Goal: Task Accomplishment & Management: Use online tool/utility

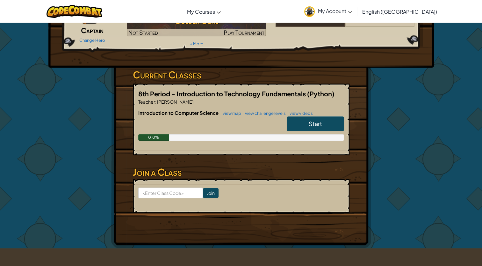
scroll to position [63, 0]
click at [307, 124] on link "Start" at bounding box center [315, 123] width 57 height 15
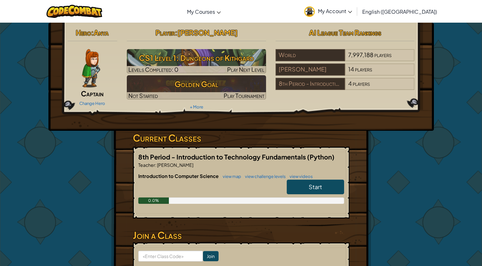
click at [321, 188] on span "Start" at bounding box center [315, 186] width 13 height 7
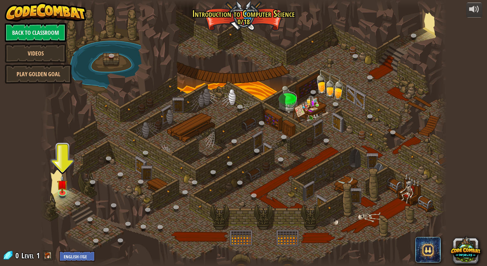
click at [321, 188] on div at bounding box center [243, 133] width 407 height 266
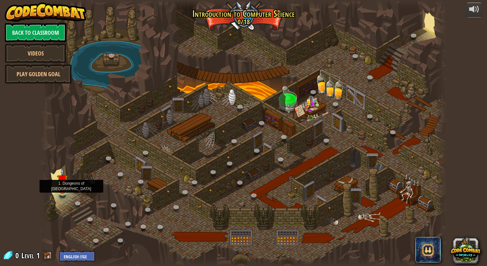
click at [60, 183] on img at bounding box center [62, 180] width 11 height 24
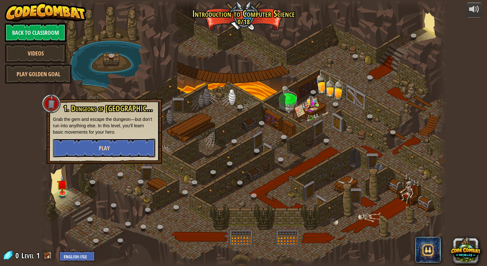
click at [85, 150] on button "Play" at bounding box center [104, 147] width 103 height 19
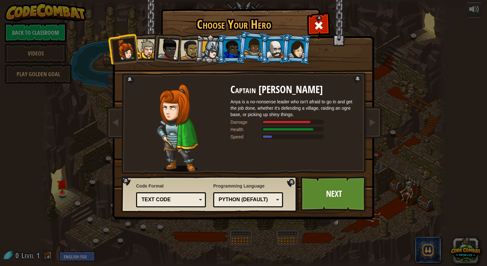
click at [236, 200] on div "Python (Default)" at bounding box center [246, 199] width 55 height 7
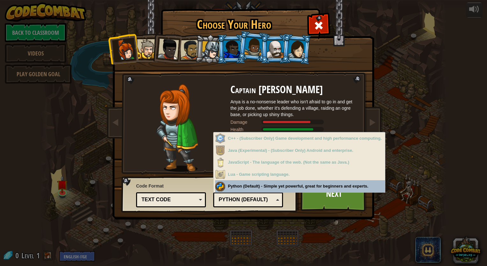
click at [236, 205] on div "Python (Default) JavaScript Lua C++ Java (Experimental) Python (Default)" at bounding box center [248, 199] width 70 height 15
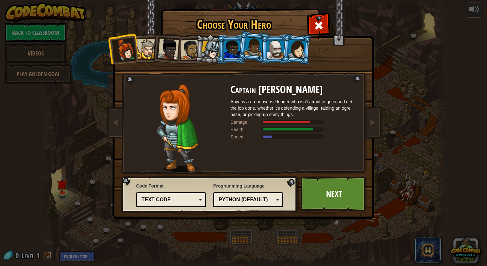
click at [175, 199] on div "Text code" at bounding box center [168, 199] width 55 height 7
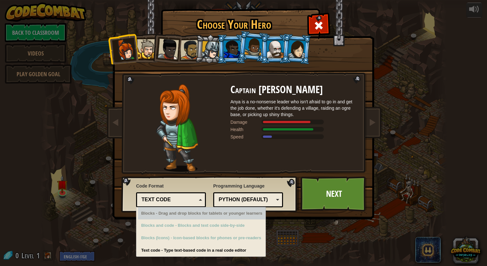
click at [189, 204] on div "Text code" at bounding box center [170, 200] width 61 height 10
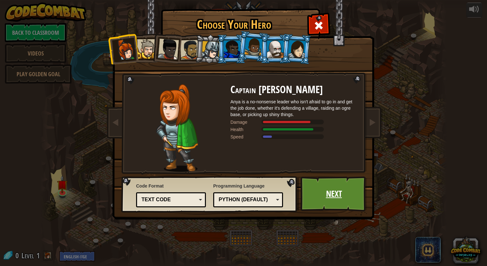
click at [357, 199] on link "Next" at bounding box center [333, 193] width 67 height 35
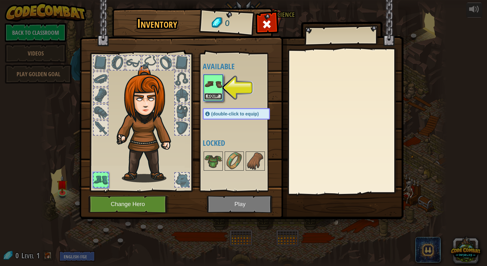
click at [214, 95] on button "Equip" at bounding box center [213, 96] width 18 height 7
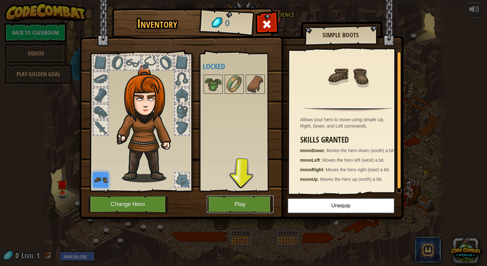
click at [241, 205] on button "Play" at bounding box center [240, 204] width 67 height 18
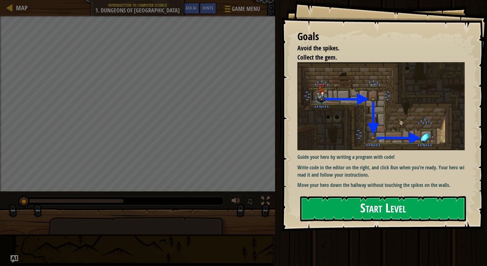
click at [345, 212] on button "Start Level" at bounding box center [383, 208] width 166 height 25
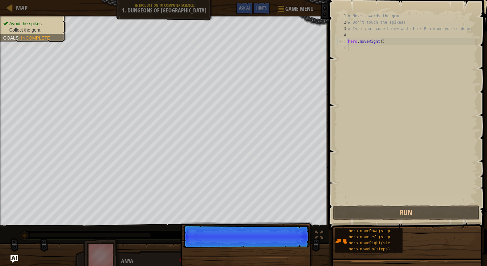
scroll to position [3, 0]
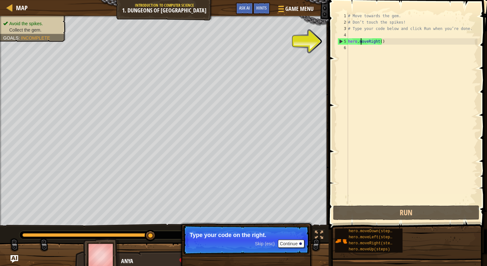
click at [361, 42] on div "# Move towards the gem. # Don’t touch the spikes! # Type your code below and cl…" at bounding box center [412, 115] width 131 height 204
type textarea "hero.moveRight()"
click at [296, 243] on button "Continue" at bounding box center [291, 243] width 26 height 8
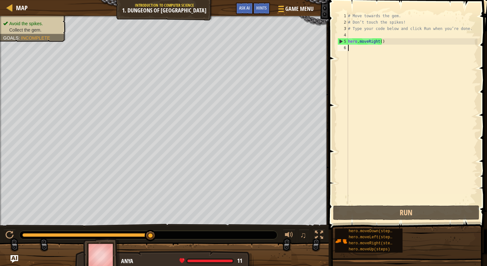
click at [394, 184] on div "# Move towards the gem. # Don’t touch the spikes! # Type your code below and cl…" at bounding box center [412, 115] width 131 height 204
type textarea "m"
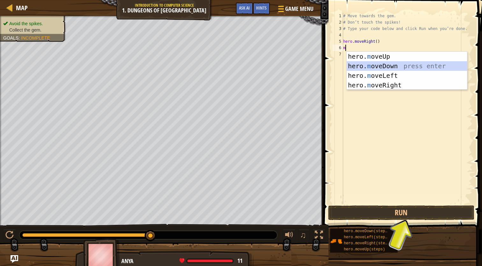
click at [386, 64] on div "hero. m oveUp press enter hero. m oveDown press enter hero. m oveLeft press ent…" at bounding box center [407, 80] width 120 height 57
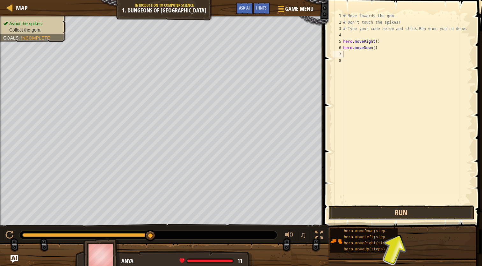
click at [399, 211] on button "Run" at bounding box center [401, 212] width 146 height 15
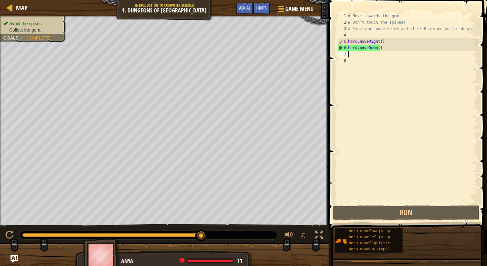
type textarea "m"
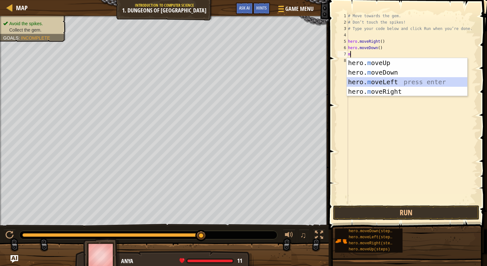
click at [384, 82] on div "hero. m oveUp press enter hero. m oveDown press enter hero. m oveLeft press ent…" at bounding box center [407, 86] width 120 height 57
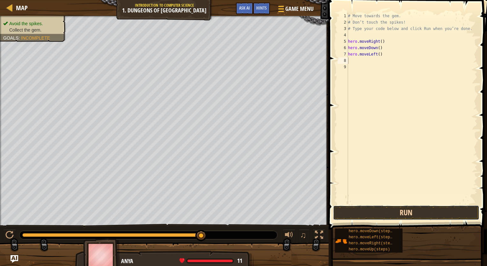
click at [409, 216] on button "Run" at bounding box center [406, 212] width 146 height 15
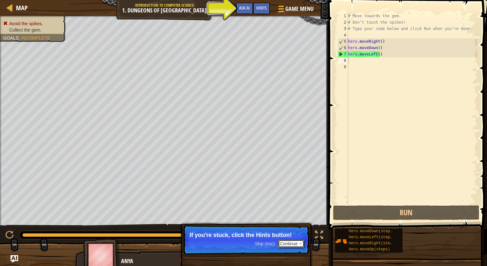
click at [285, 243] on button "Continue" at bounding box center [291, 243] width 26 height 8
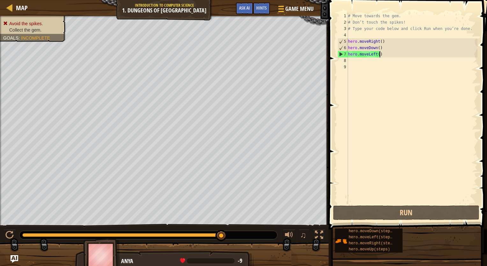
click at [381, 56] on div "# Move towards the gem. # Don’t touch the spikes! # Type your code below and cl…" at bounding box center [412, 115] width 131 height 204
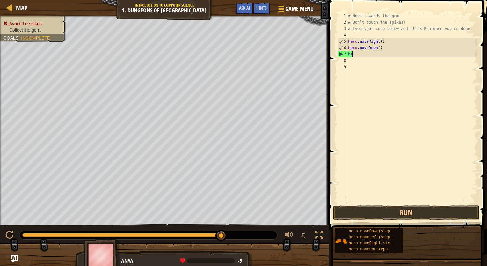
type textarea "h"
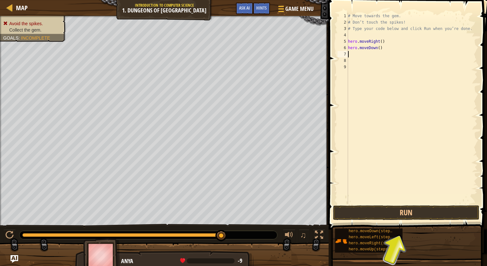
type textarea "m"
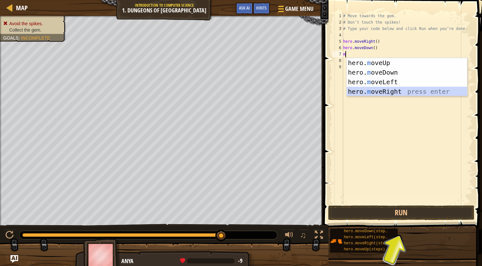
click at [384, 92] on div "hero. m oveUp press enter hero. m oveDown press enter hero. m oveLeft press ent…" at bounding box center [407, 86] width 120 height 57
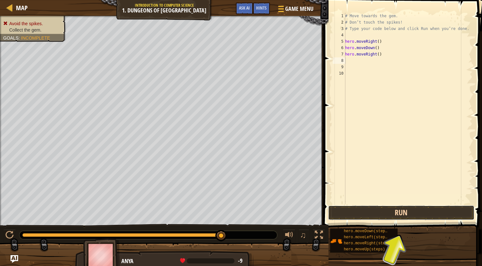
click at [403, 208] on button "Run" at bounding box center [401, 212] width 146 height 15
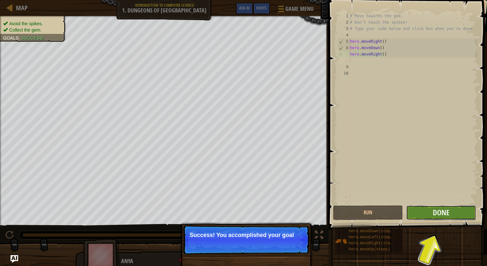
click at [428, 211] on button "Done" at bounding box center [441, 212] width 70 height 15
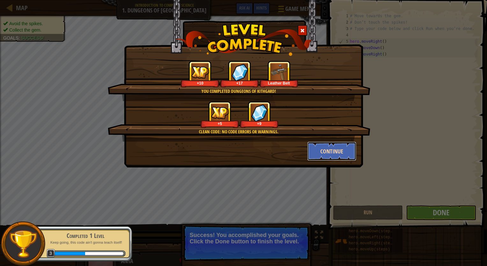
click at [336, 148] on button "Continue" at bounding box center [331, 150] width 49 height 19
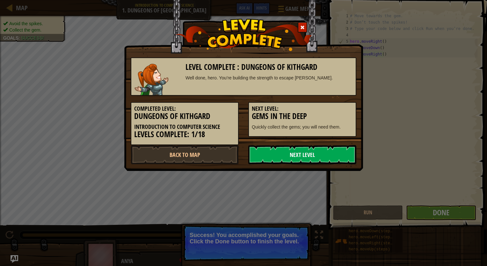
click at [289, 148] on link "Next Level" at bounding box center [302, 154] width 108 height 19
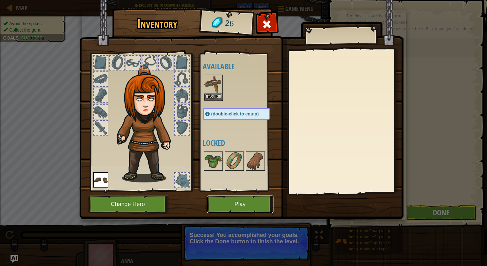
click at [213, 200] on button "Play" at bounding box center [240, 204] width 67 height 18
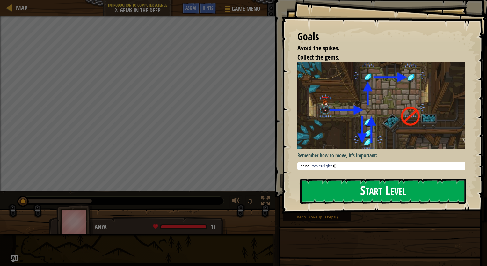
click at [364, 189] on button "Start Level" at bounding box center [383, 190] width 166 height 25
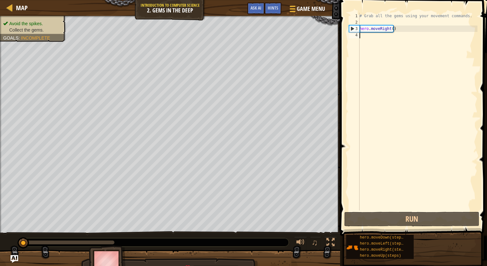
type textarea "hero.moveRight()"
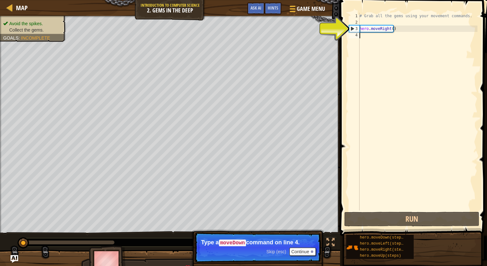
type textarea "hero.moveRight()"
click at [362, 34] on div "# Grab all the gems using your movement commands. hero . moveRight ( )" at bounding box center [417, 118] width 119 height 210
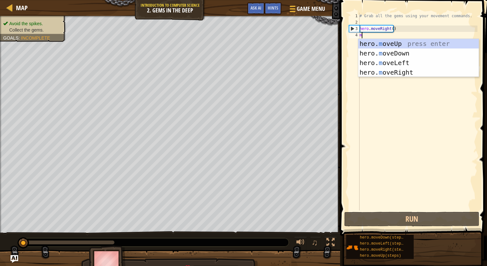
scroll to position [3, 0]
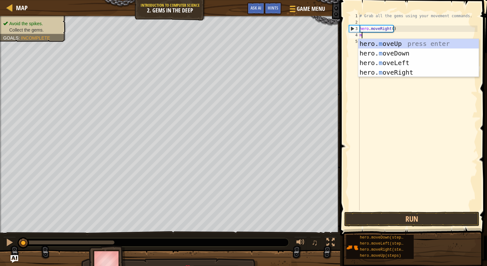
type textarea "mo"
click at [401, 44] on div "hero. mo veUp press enter hero. mo veDown press enter hero. mo veLeft press ent…" at bounding box center [418, 67] width 120 height 57
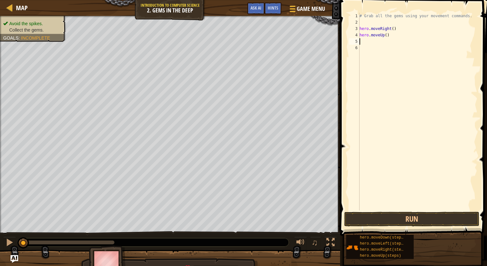
type textarea "m"
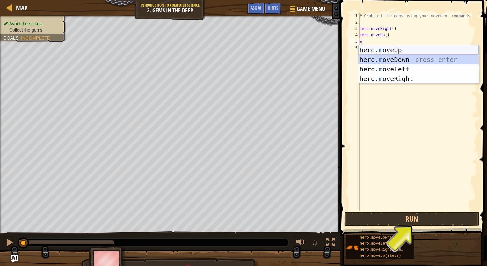
drag, startPoint x: 404, startPoint y: 61, endPoint x: 390, endPoint y: 51, distance: 17.0
click at [390, 51] on div "hero. m oveUp press enter hero. m oveDown press enter hero. m oveLeft press ent…" at bounding box center [418, 73] width 120 height 57
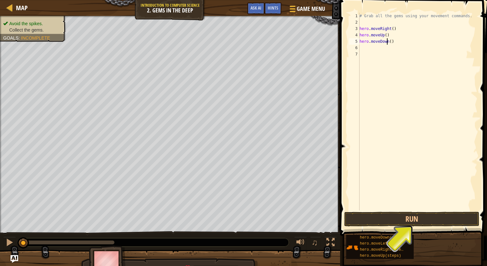
click at [386, 40] on div "# Grab all the gems using your movement commands. hero . moveRight ( ) hero . m…" at bounding box center [417, 118] width 119 height 210
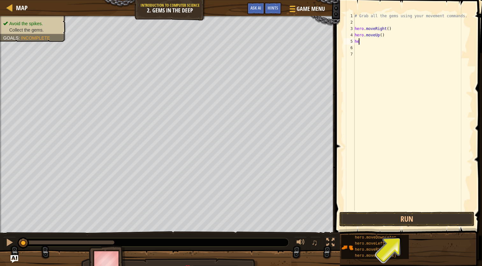
type textarea "h"
click at [411, 217] on button "Run" at bounding box center [406, 219] width 135 height 15
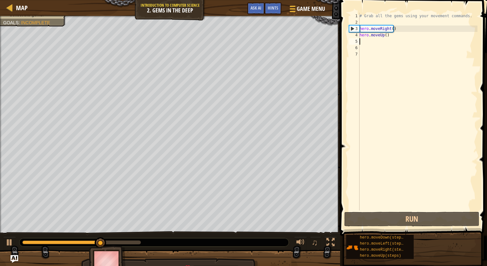
type textarea "m"
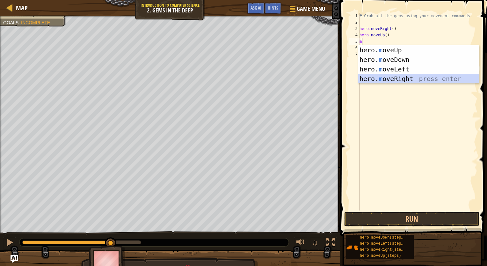
click at [388, 79] on div "hero. m oveUp press enter hero. m oveDown press enter hero. m oveLeft press ent…" at bounding box center [418, 73] width 120 height 57
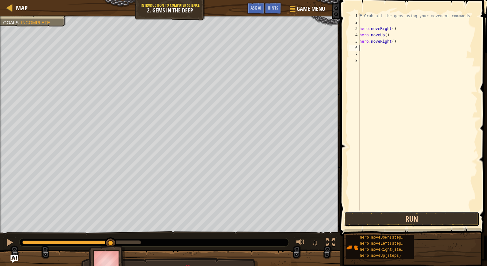
click at [397, 213] on button "Run" at bounding box center [411, 219] width 135 height 15
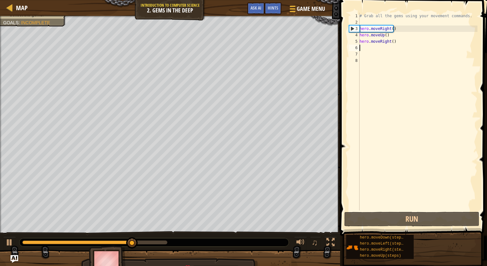
type textarea "m"
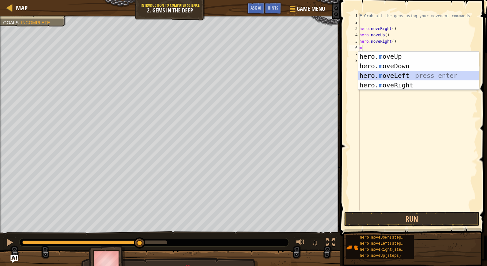
click at [395, 73] on div "hero. m oveUp press enter hero. m oveDown press enter hero. m oveLeft press ent…" at bounding box center [418, 80] width 120 height 57
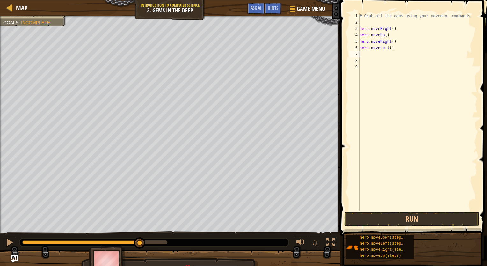
type textarea "m"
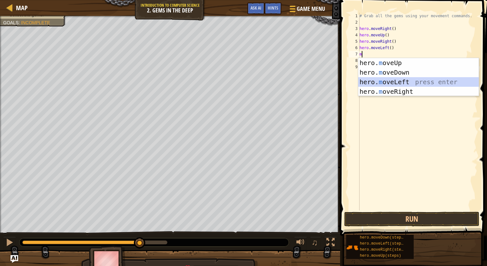
click at [389, 80] on div "hero. m oveUp press enter hero. m oveDown press enter hero. m oveLeft press ent…" at bounding box center [418, 86] width 120 height 57
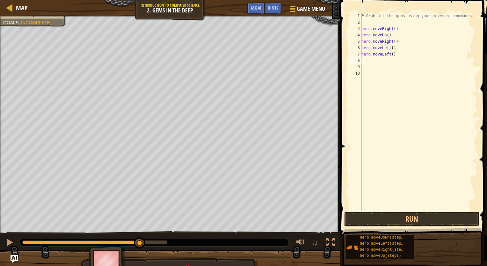
type textarea "m"
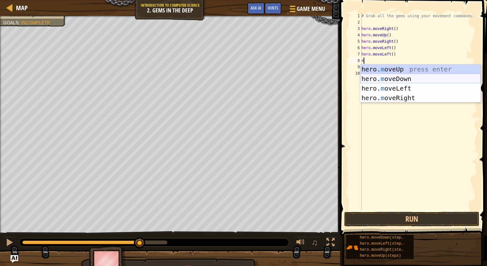
click at [389, 79] on div "hero. m oveUp press enter hero. m oveDown press enter hero. m oveLeft press ent…" at bounding box center [420, 92] width 120 height 57
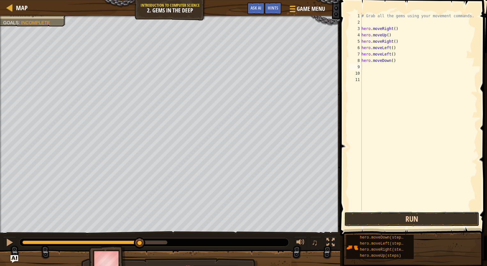
click at [397, 220] on button "Run" at bounding box center [411, 219] width 135 height 15
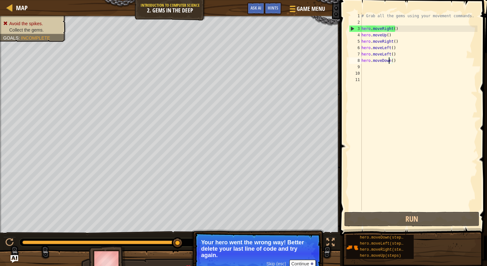
click at [391, 61] on div "# Grab all the gems using your movement commands. hero . moveRight ( ) hero . m…" at bounding box center [418, 118] width 117 height 210
click at [398, 61] on div "# Grab all the gems using your movement commands. hero . moveRight ( ) hero . m…" at bounding box center [418, 118] width 117 height 210
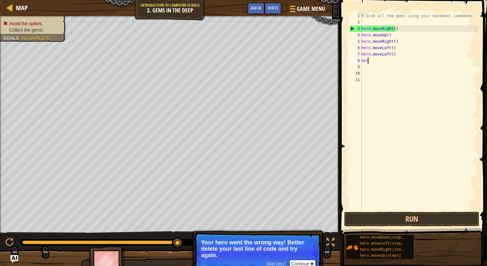
type textarea "h"
click at [399, 54] on div "# Grab all the gems using your movement commands. hero . moveRight ( ) hero . m…" at bounding box center [418, 118] width 117 height 210
type textarea "h"
click at [394, 48] on div "# Grab all the gems using your movement commands. hero . moveRight ( ) hero . m…" at bounding box center [418, 118] width 117 height 210
type textarea "h"
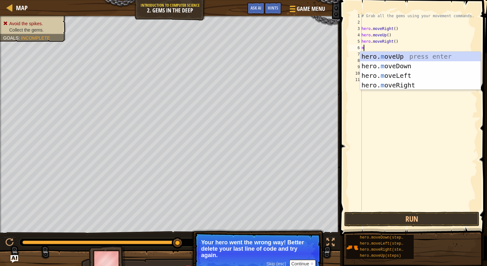
type textarea "mo"
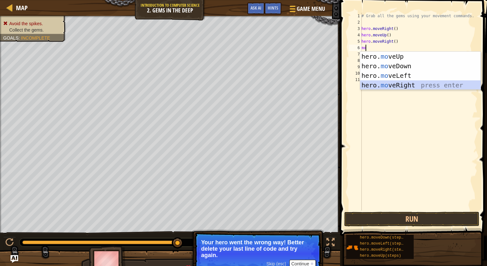
click at [407, 86] on div "hero. mo veUp press enter hero. mo veDown press enter hero. mo veLeft press ent…" at bounding box center [420, 80] width 120 height 57
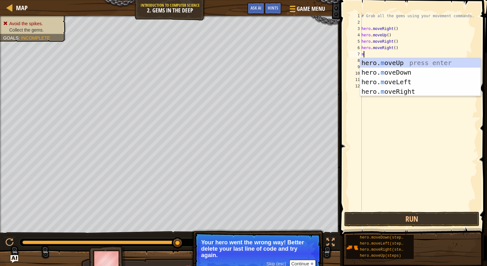
type textarea "mo"
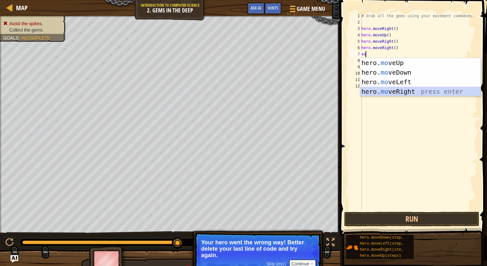
click at [408, 91] on div "hero. mo veUp press enter hero. mo veDown press enter hero. mo veLeft press ent…" at bounding box center [420, 86] width 120 height 57
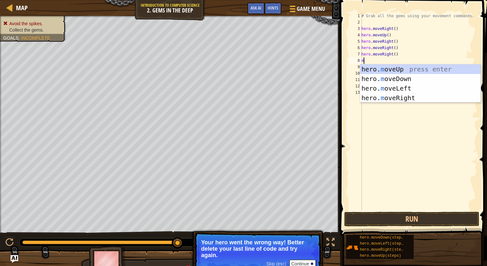
type textarea "mo"
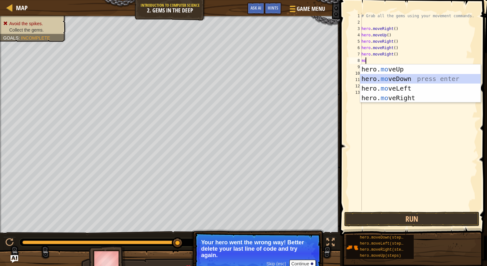
click at [395, 79] on div "hero. mo veUp press enter hero. mo veDown press enter hero. mo veLeft press ent…" at bounding box center [420, 92] width 120 height 57
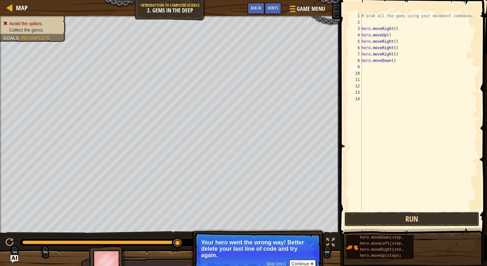
click at [428, 217] on button "Run" at bounding box center [411, 219] width 135 height 15
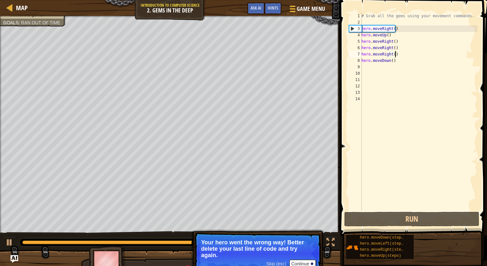
click at [397, 53] on div "# Grab all the gems using your movement commands. hero . moveRight ( ) hero . m…" at bounding box center [418, 118] width 117 height 210
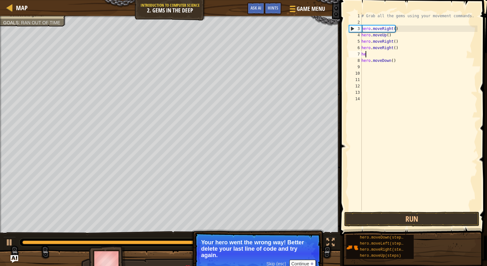
type textarea "h"
click at [363, 66] on div "# Grab all the gems using your movement commands. hero . moveRight ( ) hero . m…" at bounding box center [418, 118] width 117 height 210
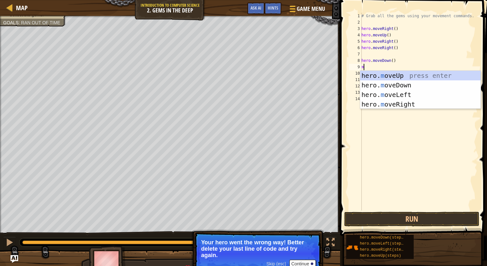
type textarea "mo"
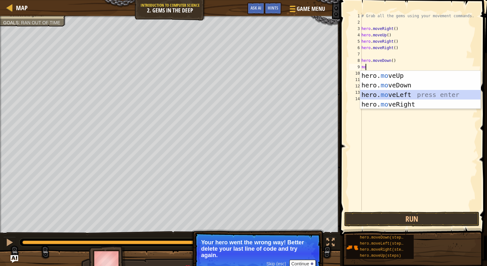
click at [391, 92] on div "hero. mo veUp press enter hero. mo veDown press enter hero. mo veLeft press ent…" at bounding box center [420, 99] width 120 height 57
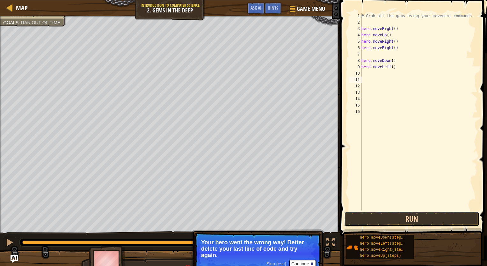
click at [394, 217] on button "Run" at bounding box center [411, 219] width 135 height 15
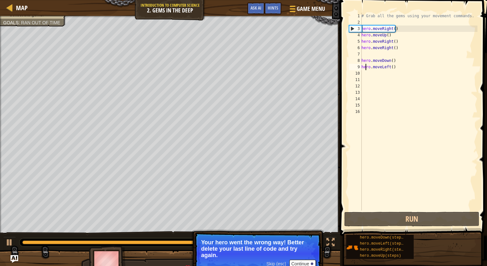
click at [365, 70] on div "# Grab all the gems using your movement commands. hero . moveRight ( ) hero . m…" at bounding box center [418, 118] width 117 height 210
type textarea "hero.moveLeft()"
click at [361, 76] on div "10" at bounding box center [355, 73] width 13 height 6
click at [366, 73] on div "# Grab all the gems using your movement commands. hero . moveRight ( ) hero . m…" at bounding box center [418, 118] width 117 height 210
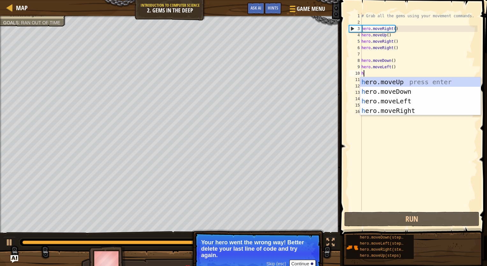
type textarea "h"
click at [366, 73] on div "# Grab all the gems using your movement commands. hero . moveRight ( ) hero . m…" at bounding box center [418, 118] width 117 height 210
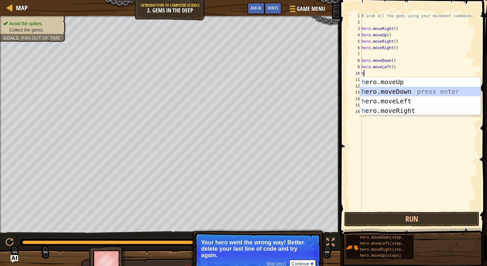
drag, startPoint x: 397, startPoint y: 95, endPoint x: 430, endPoint y: 94, distance: 33.5
click at [430, 94] on div "h ero.moveUp press enter h ero.moveDown press enter h ero.moveLeft press enter …" at bounding box center [420, 105] width 120 height 57
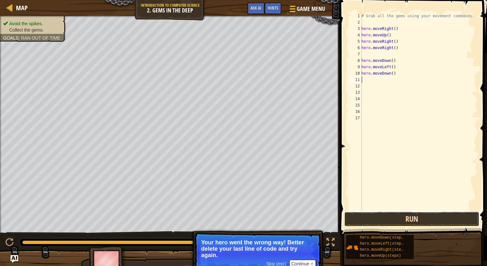
click at [393, 223] on button "Run" at bounding box center [411, 219] width 135 height 15
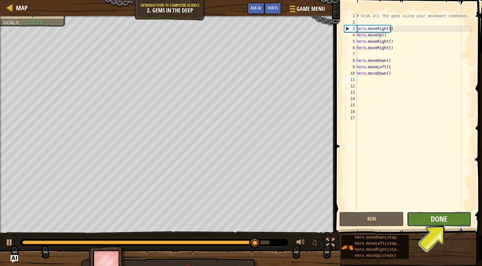
click at [435, 222] on button "Done" at bounding box center [439, 219] width 64 height 15
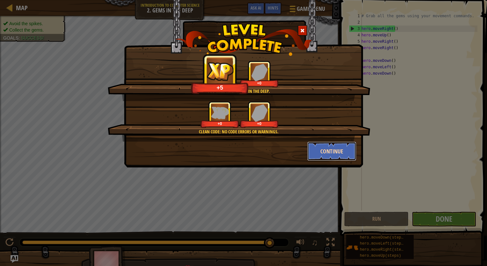
click at [335, 150] on button "Continue" at bounding box center [331, 150] width 49 height 19
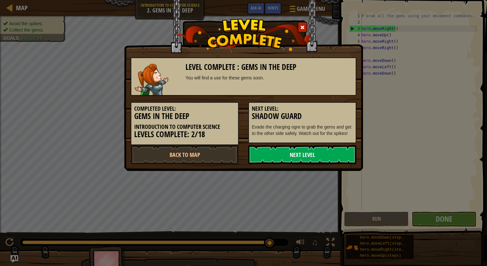
click at [259, 159] on link "Next Level" at bounding box center [302, 154] width 108 height 19
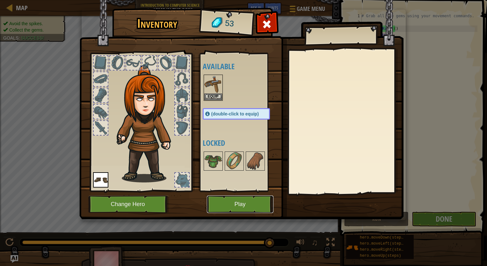
click at [244, 201] on button "Play" at bounding box center [240, 204] width 67 height 18
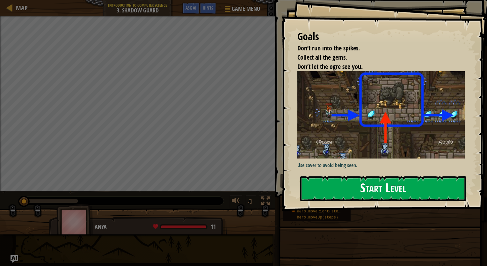
click at [327, 185] on button "Start Level" at bounding box center [383, 188] width 166 height 25
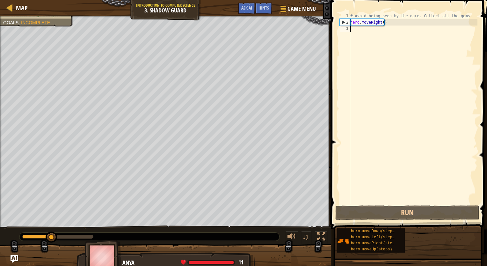
type textarea "m"
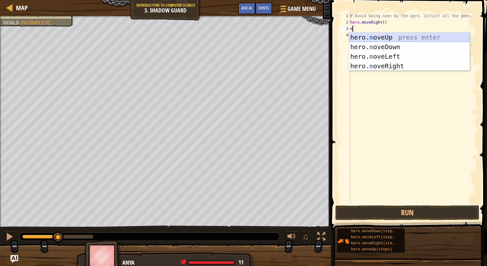
click at [381, 33] on div "hero. m oveUp press enter hero. m oveDown press enter hero. m oveLeft press ent…" at bounding box center [409, 60] width 120 height 57
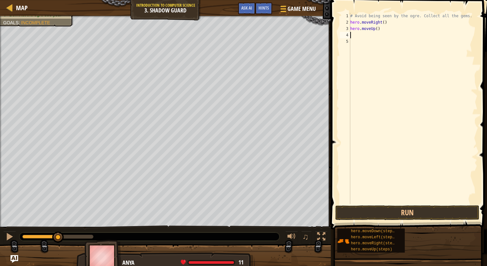
type textarea "m"
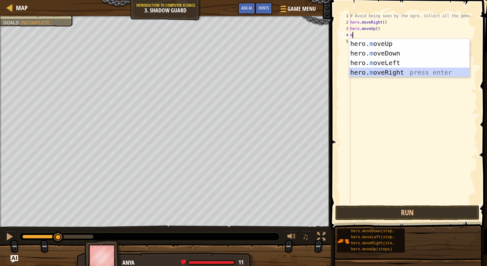
click at [378, 72] on div "hero. m oveUp press enter hero. m oveDown press enter hero. m oveLeft press ent…" at bounding box center [409, 67] width 120 height 57
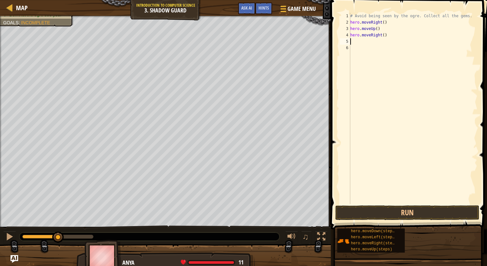
type textarea "h"
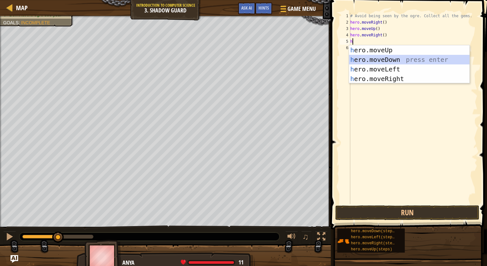
click at [392, 58] on div "h ero.moveUp press enter h ero.moveDown press enter h ero.moveLeft press enter …" at bounding box center [409, 73] width 120 height 57
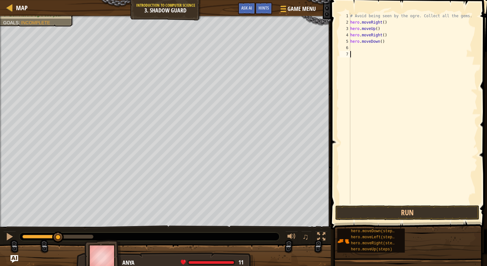
click at [391, 61] on div "# Avoid being seen by the ogre. Collect all the gems. hero . moveRight ( ) hero…" at bounding box center [413, 115] width 128 height 204
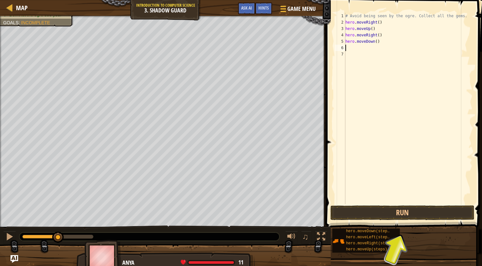
type textarea "m"
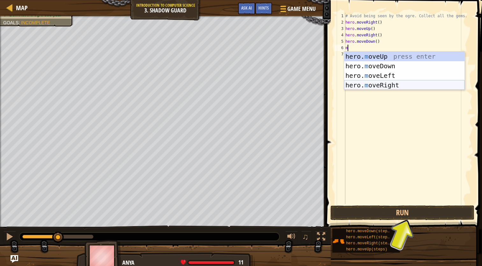
click at [401, 83] on div "hero. m oveUp press enter hero. m oveDown press enter hero. m oveLeft press ent…" at bounding box center [404, 80] width 120 height 57
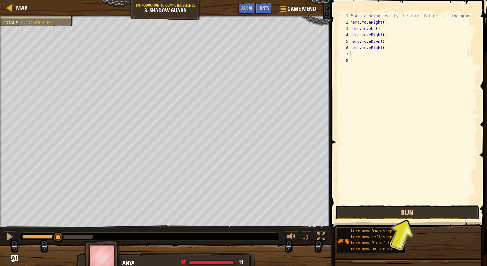
click at [384, 206] on button "Run" at bounding box center [407, 212] width 144 height 15
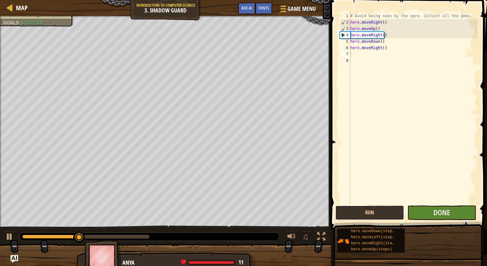
click at [374, 209] on button "Run" at bounding box center [369, 212] width 69 height 15
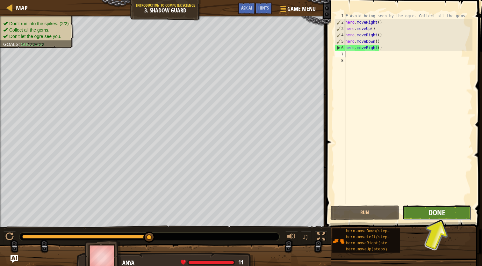
click at [435, 211] on span "Done" at bounding box center [437, 212] width 17 height 10
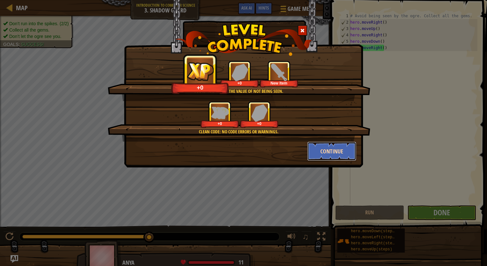
click at [328, 151] on button "Continue" at bounding box center [331, 150] width 49 height 19
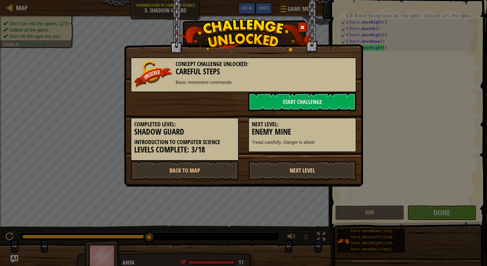
click at [313, 175] on link "Next Level" at bounding box center [302, 170] width 108 height 19
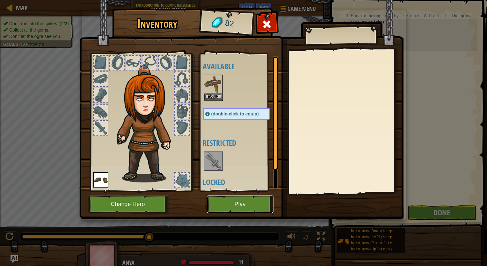
click at [240, 208] on button "Play" at bounding box center [240, 204] width 67 height 18
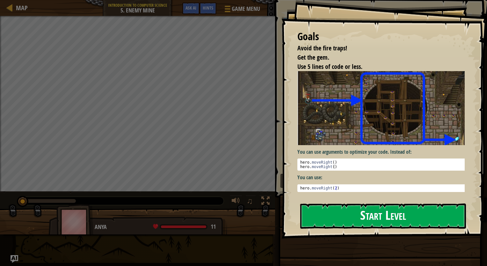
click at [319, 208] on button "Start Level" at bounding box center [383, 215] width 166 height 25
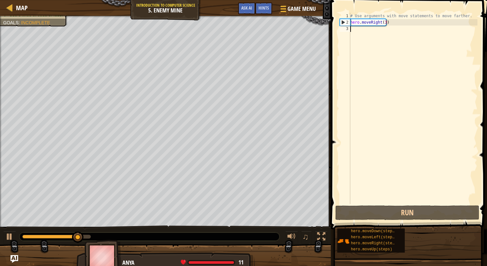
type textarea "m"
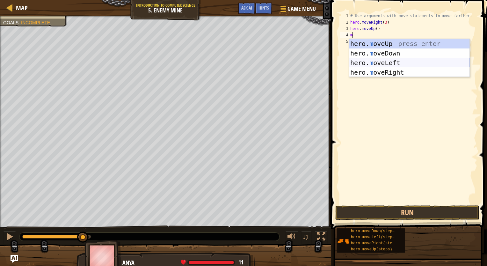
type textarea "mt"
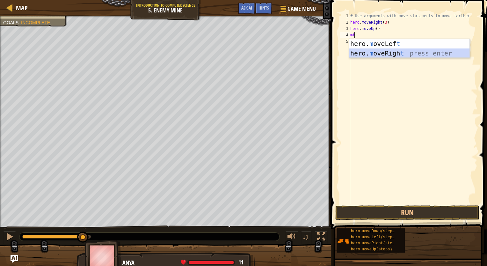
click at [401, 54] on div "hero. m oveLef t press enter hero. m oveRigh t press enter" at bounding box center [409, 58] width 120 height 38
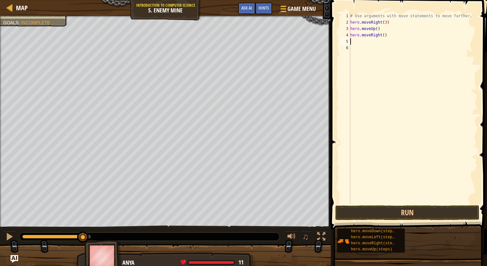
type textarea "m"
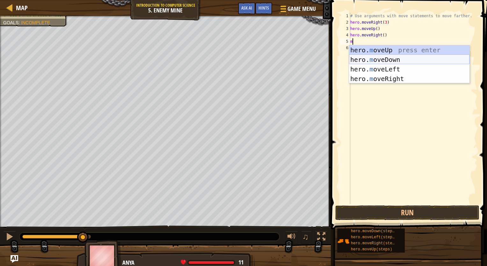
click at [394, 57] on div "hero. m oveUp press enter hero. m oveDown press enter hero. m oveLeft press ent…" at bounding box center [409, 73] width 120 height 57
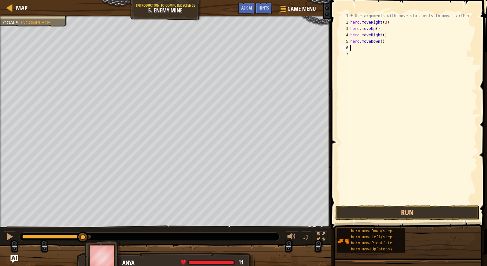
type textarea "m"
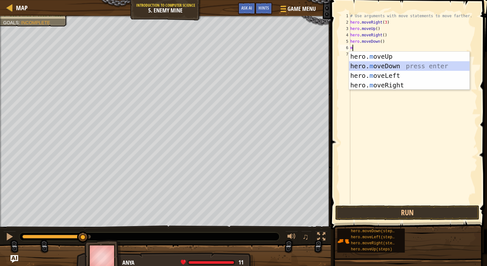
click at [393, 66] on div "hero. m oveUp press enter hero. m oveDown press enter hero. m oveLeft press ent…" at bounding box center [409, 80] width 120 height 57
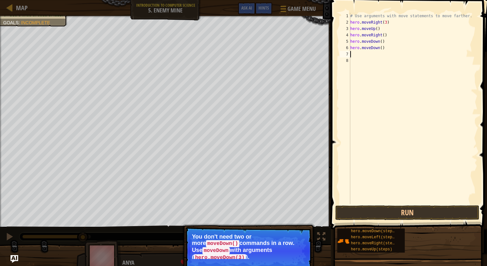
type textarea "m"
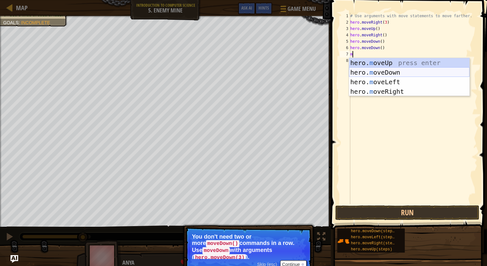
click at [398, 74] on div "hero. m oveUp press enter hero. m oveDown press enter hero. m oveLeft press ent…" at bounding box center [409, 86] width 120 height 57
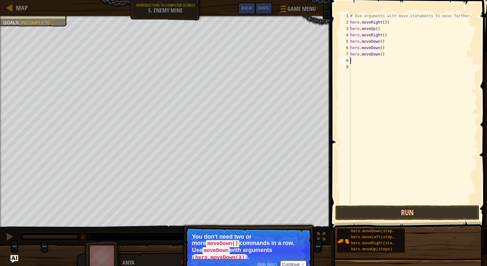
type textarea "r"
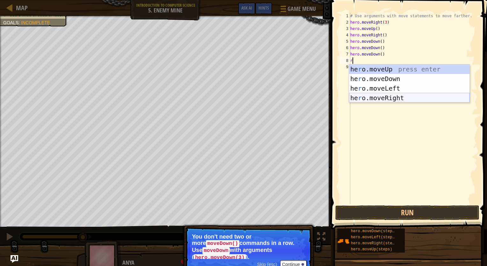
click at [399, 96] on div "he r o.moveUp press enter he r o.moveDown press enter he r o.moveLeft press ent…" at bounding box center [409, 92] width 120 height 57
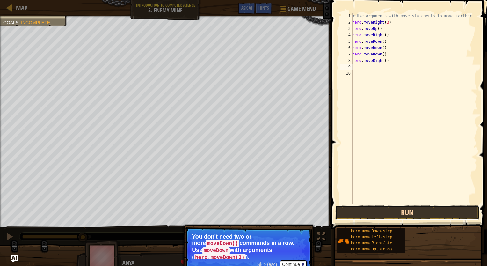
click at [408, 214] on button "Run" at bounding box center [407, 212] width 144 height 15
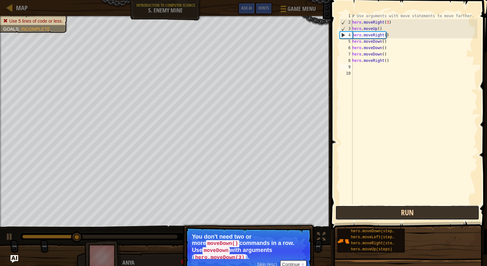
click at [384, 215] on button "Run" at bounding box center [407, 212] width 144 height 15
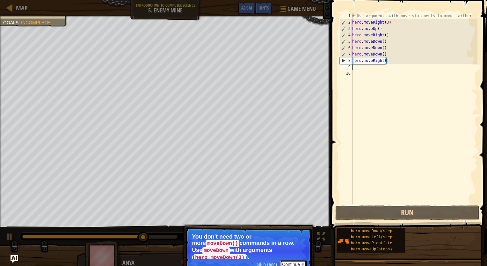
click at [292, 260] on button "Continue" at bounding box center [293, 264] width 26 height 8
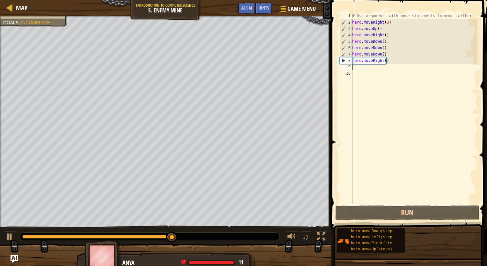
type textarea "m"
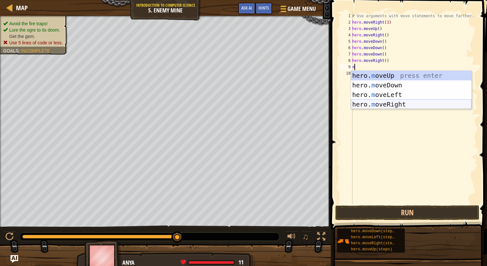
click at [379, 108] on div "hero. m oveUp press enter hero. m oveDown press enter hero. m oveLeft press ent…" at bounding box center [411, 99] width 120 height 57
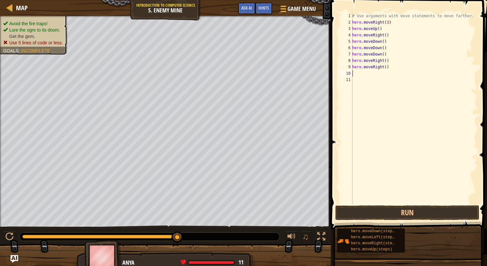
click at [383, 221] on span at bounding box center [409, 106] width 161 height 248
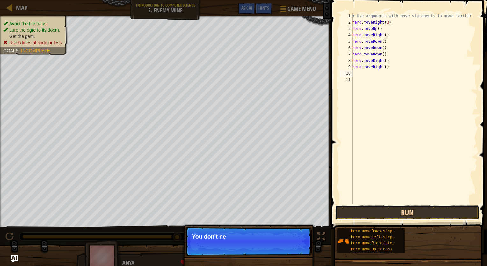
click at [384, 216] on button "Run" at bounding box center [407, 212] width 144 height 15
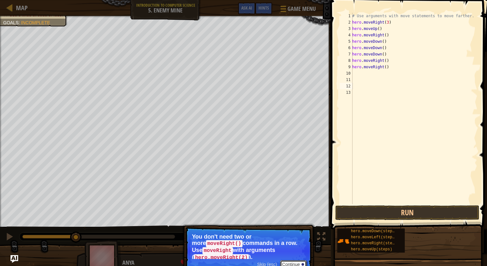
click at [295, 260] on button "Continue" at bounding box center [293, 264] width 26 height 8
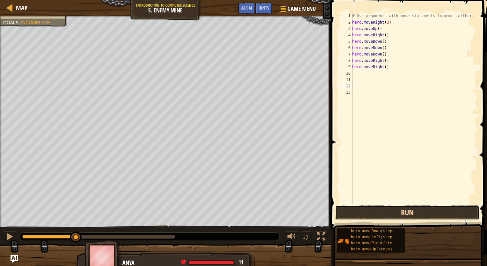
click at [387, 218] on button "Run" at bounding box center [407, 212] width 144 height 15
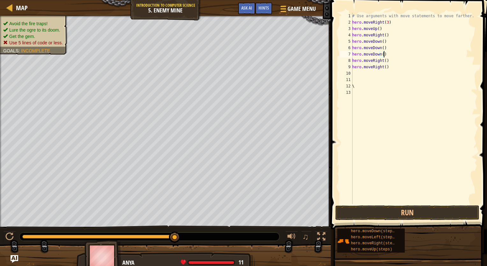
click at [389, 55] on div "# Use arguments with move statements to move farther. hero . moveRight ( 3 ) he…" at bounding box center [414, 115] width 126 height 204
type textarea "h"
click at [386, 47] on div "# Use arguments with move statements to move farther. hero . moveRight ( 3 ) he…" at bounding box center [414, 115] width 126 height 204
type textarea "h"
type textarea "\"
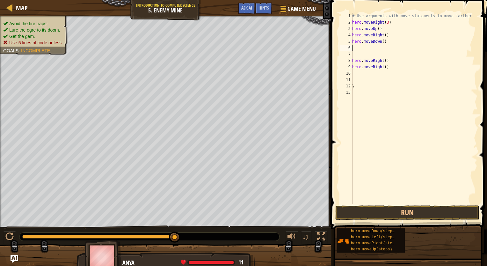
type textarea "hero.moveDown()"
click at [394, 212] on button "Run" at bounding box center [407, 212] width 144 height 15
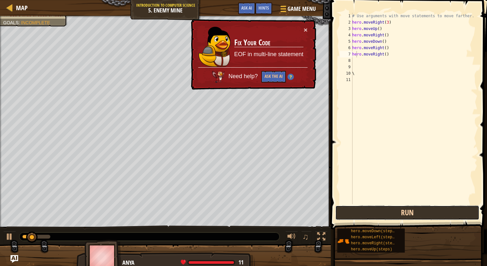
click at [394, 212] on button "Run" at bounding box center [407, 212] width 144 height 15
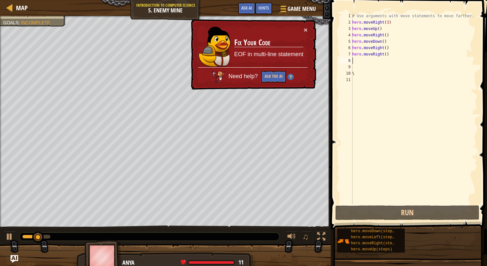
drag, startPoint x: 386, startPoint y: 59, endPoint x: 391, endPoint y: 54, distance: 6.8
click at [391, 54] on div "# Use arguments with move statements to move farther. hero . moveRight ( 3 ) he…" at bounding box center [414, 115] width 126 height 204
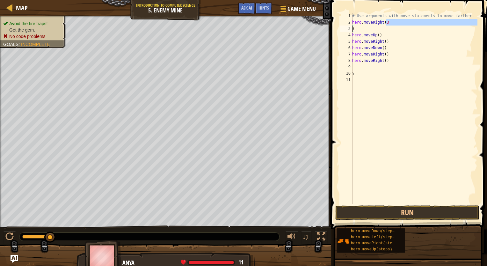
click at [386, 24] on div "# Use arguments with move statements to move farther. hero . moveRight ( 3 ) he…" at bounding box center [414, 108] width 126 height 191
type textarea "hero.moveRight("
click at [353, 31] on div "# Use arguments with move statements to move farther. hero . moveRight ( ) hero…" at bounding box center [414, 115] width 126 height 204
type textarea ")"
click at [353, 31] on div "# Use arguments with move statements to move farther. hero . moveRight ( ) hero…" at bounding box center [414, 115] width 126 height 204
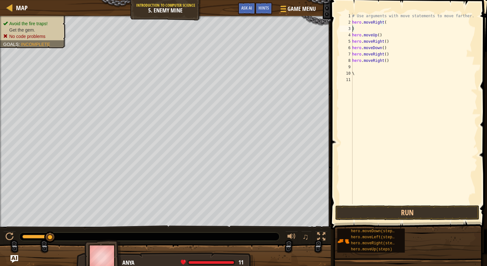
click at [357, 31] on div "# Use arguments with move statements to move farther. hero . moveRight ( ) hero…" at bounding box center [414, 115] width 126 height 204
type textarea "h"
type textarea "m"
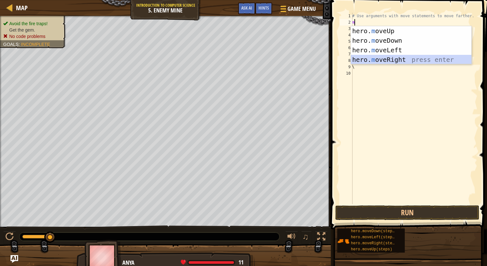
click at [403, 59] on div "hero. m oveUp press enter hero. m oveDown press enter hero. m oveLeft press ent…" at bounding box center [411, 54] width 120 height 57
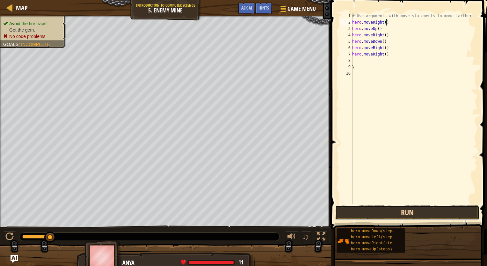
click at [412, 211] on button "Run" at bounding box center [407, 212] width 144 height 15
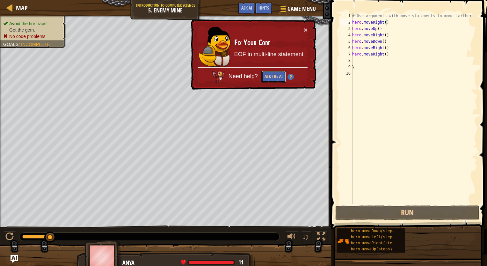
click at [283, 76] on button "Ask the AI" at bounding box center [273, 77] width 25 height 12
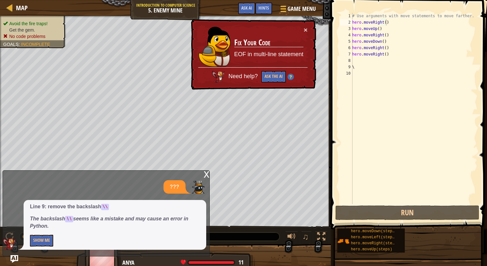
click at [311, 24] on div "× Fix Your Code EOF in multi-line statement Need help? Ask the AI" at bounding box center [252, 54] width 127 height 71
drag, startPoint x: 311, startPoint y: 24, endPoint x: 301, endPoint y: 37, distance: 16.3
click at [301, 37] on div "× Fix Your Code EOF in multi-line statement Need help? Ask the AI" at bounding box center [253, 54] width 126 height 71
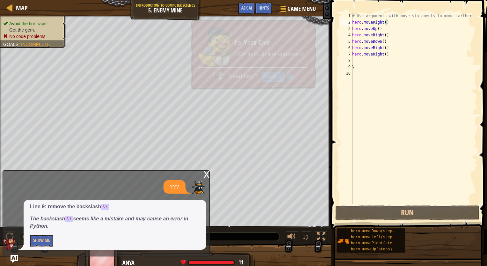
click at [301, 37] on td "Fix Your Code EOF in multi-line statement" at bounding box center [269, 46] width 70 height 41
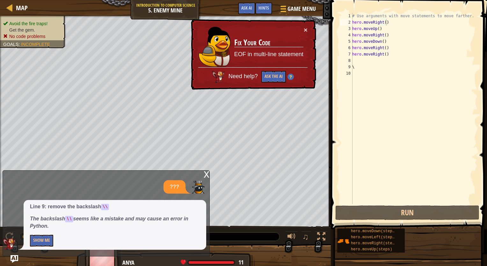
drag, startPoint x: 301, startPoint y: 37, endPoint x: 358, endPoint y: 67, distance: 64.7
click at [358, 67] on div "Map Introduction to Computer Science 5. Enemy Mine Game Menu Done Hints Ask AI …" at bounding box center [243, 133] width 487 height 266
type textarea "\"
click at [358, 67] on div "# Use arguments with move statements to move farther. hero . moveRight ( ) hero…" at bounding box center [414, 115] width 126 height 204
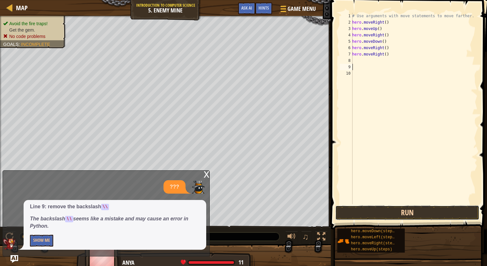
click at [386, 214] on button "Run" at bounding box center [407, 212] width 144 height 15
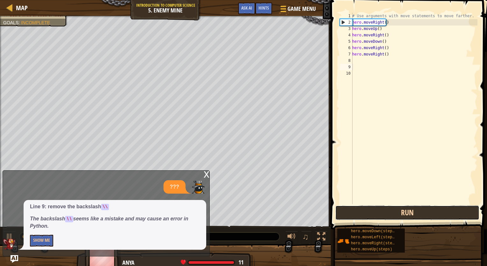
click at [386, 214] on button "Run" at bounding box center [407, 212] width 144 height 15
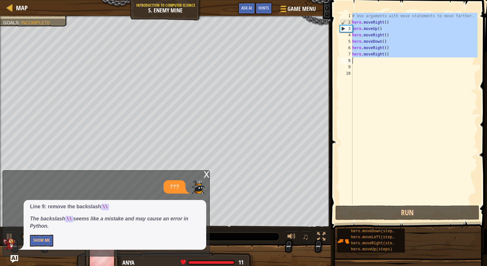
drag, startPoint x: 348, startPoint y: 19, endPoint x: 401, endPoint y: 66, distance: 71.3
click at [401, 66] on div "1 2 3 4 5 6 7 8 9 10 # Use arguments with move statements to move farther. hero…" at bounding box center [407, 108] width 139 height 191
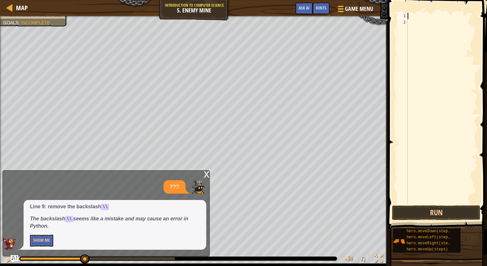
click at [428, 16] on div at bounding box center [441, 115] width 71 height 204
type textarea "d"
